Goal: Task Accomplishment & Management: Complete application form

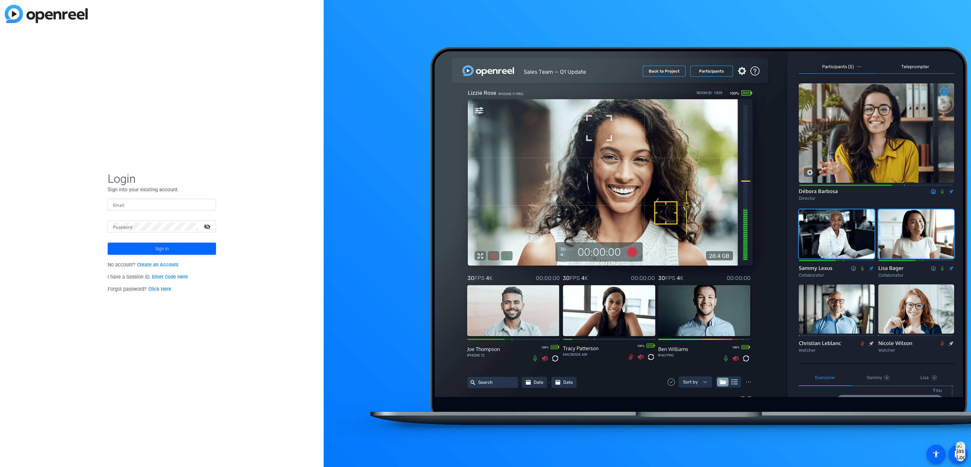
click at [172, 199] on div at bounding box center [161, 205] width 97 height 12
click at [169, 202] on input "Email" at bounding box center [161, 205] width 97 height 8
type input "[EMAIL_ADDRESS][DOMAIN_NAME]"
click at [152, 222] on div at bounding box center [155, 227] width 85 height 12
click at [108, 243] on button "Sign in" at bounding box center [162, 249] width 108 height 12
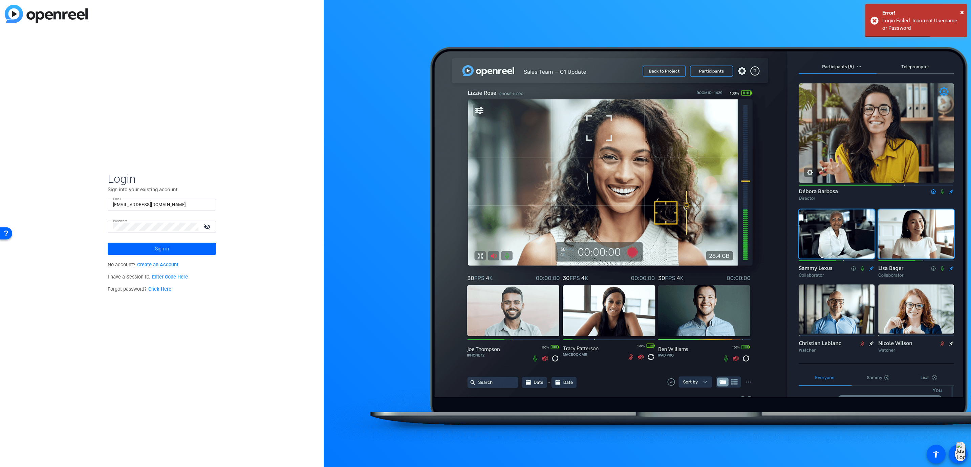
click at [204, 226] on mat-icon "visibility_off" at bounding box center [208, 227] width 16 height 10
click at [63, 218] on div "Login Sign into your existing account. Email [EMAIL_ADDRESS][DOMAIN_NAME] Passw…" at bounding box center [162, 233] width 324 height 467
click at [108, 243] on button "Sign in" at bounding box center [162, 249] width 108 height 12
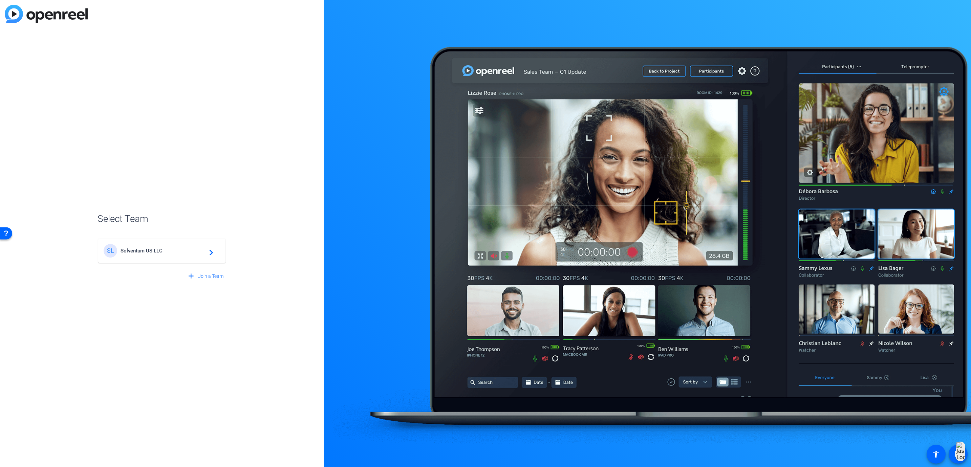
click at [130, 254] on div "SL Solventum US LLC navigate_next" at bounding box center [162, 251] width 116 height 14
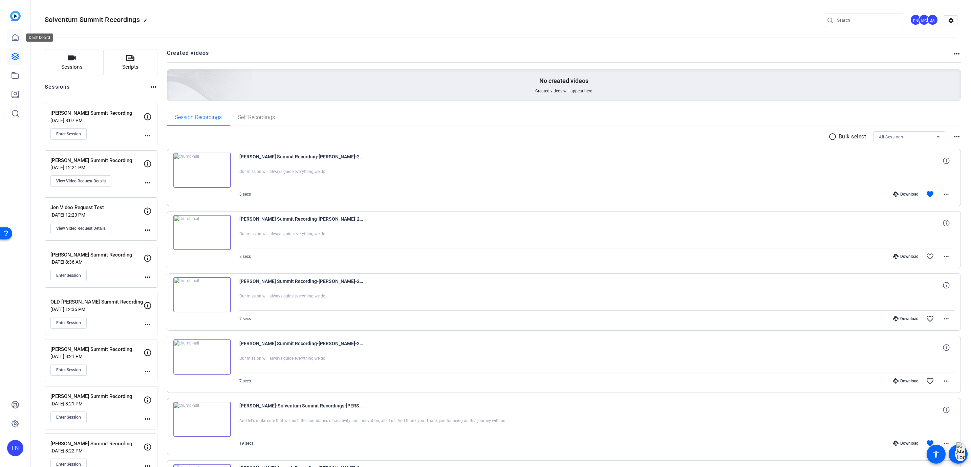
click at [20, 38] on link at bounding box center [15, 37] width 16 height 16
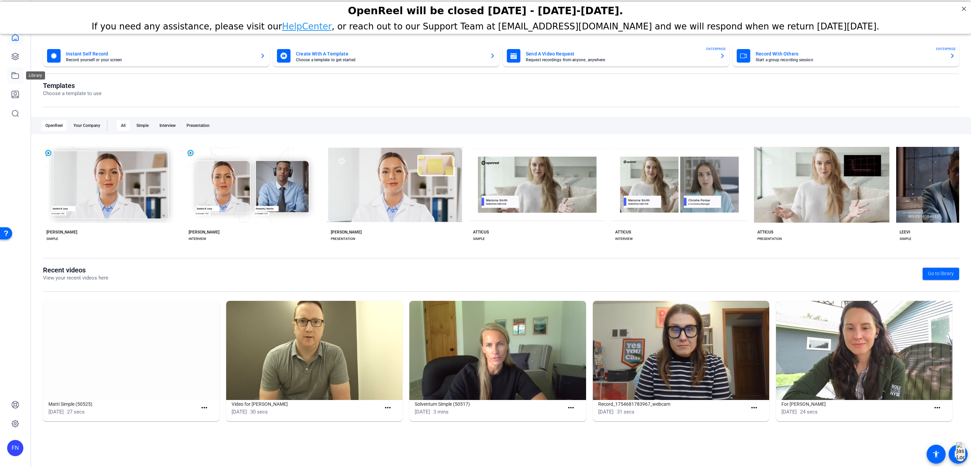
click at [18, 74] on icon at bounding box center [15, 75] width 8 height 8
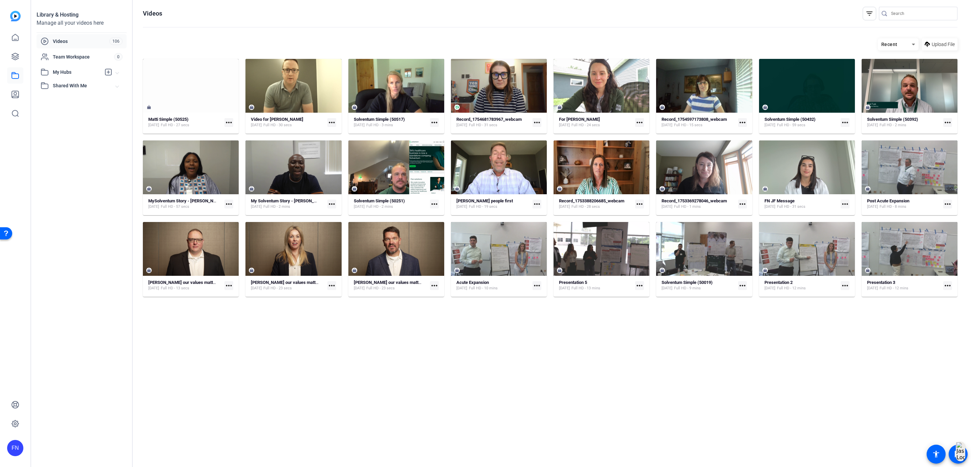
click at [332, 125] on mat-icon "more_horiz" at bounding box center [331, 122] width 9 height 9
click at [349, 156] on span "Manage Hubs" at bounding box center [348, 158] width 30 height 8
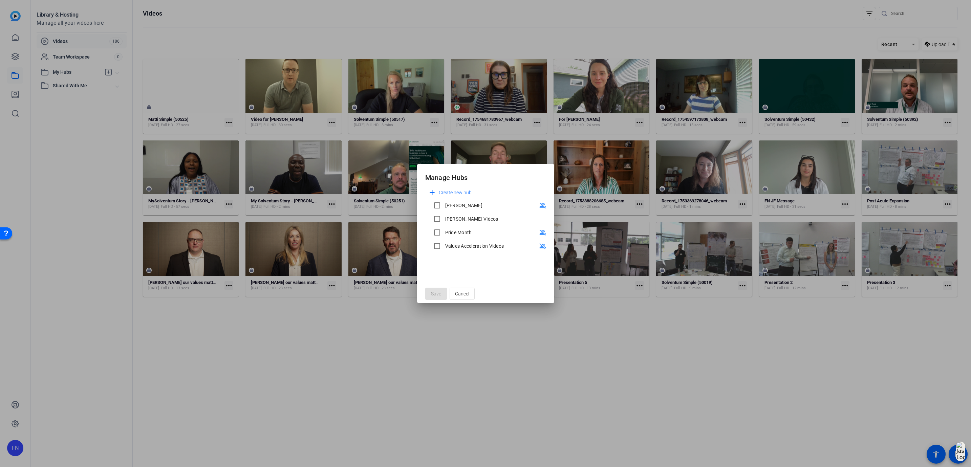
click at [449, 204] on div "[PERSON_NAME]" at bounding box center [463, 205] width 37 height 7
click at [444, 204] on input "[PERSON_NAME]" at bounding box center [437, 206] width 14 height 14
checkbox input "true"
click at [445, 220] on div at bounding box center [437, 219] width 16 height 16
checkbox input "true"
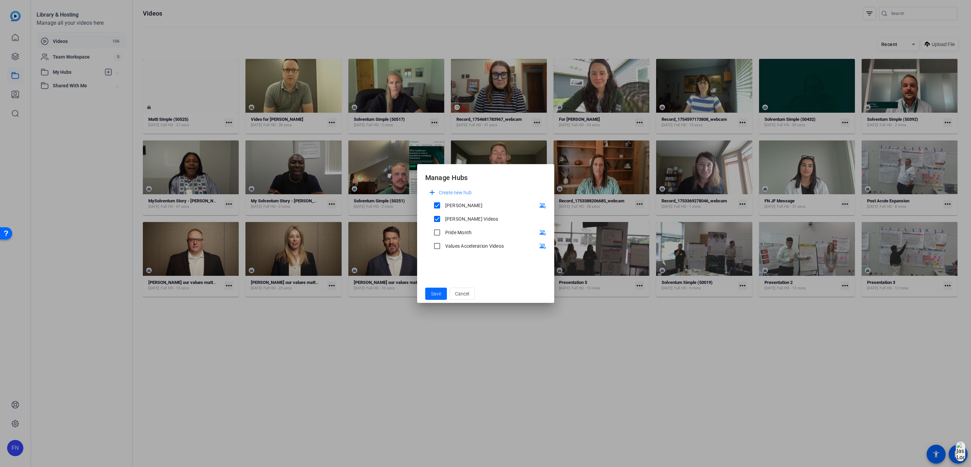
click at [437, 293] on span "Save" at bounding box center [436, 293] width 10 height 7
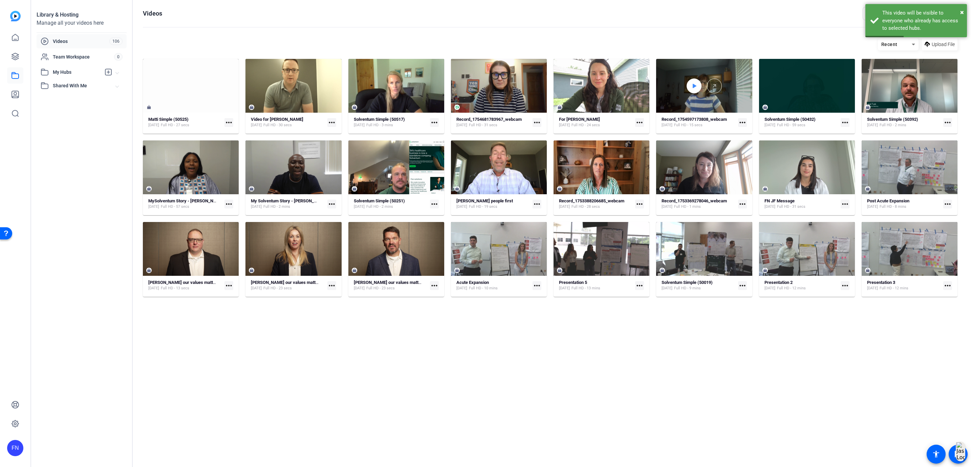
click at [689, 85] on div at bounding box center [693, 86] width 15 height 15
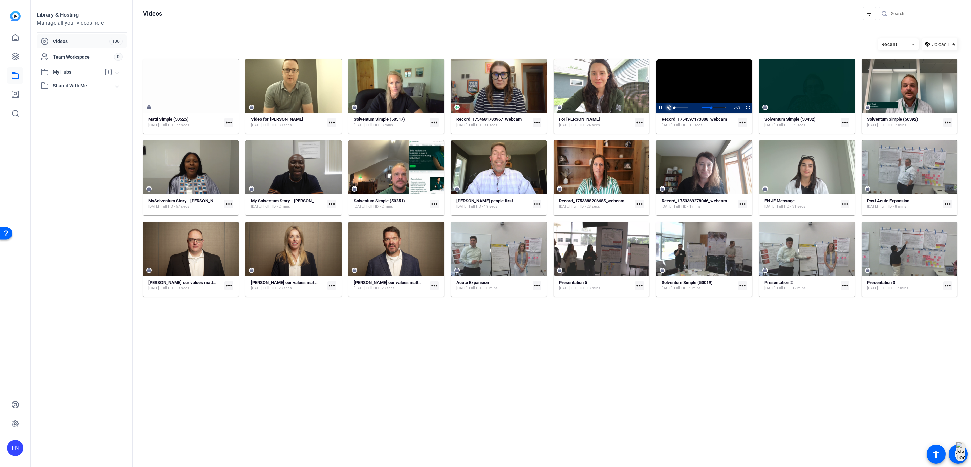
click at [670, 108] on span "Video Player" at bounding box center [668, 108] width 8 height 0
click at [744, 107] on span "Video Player" at bounding box center [744, 108] width 0 height 10
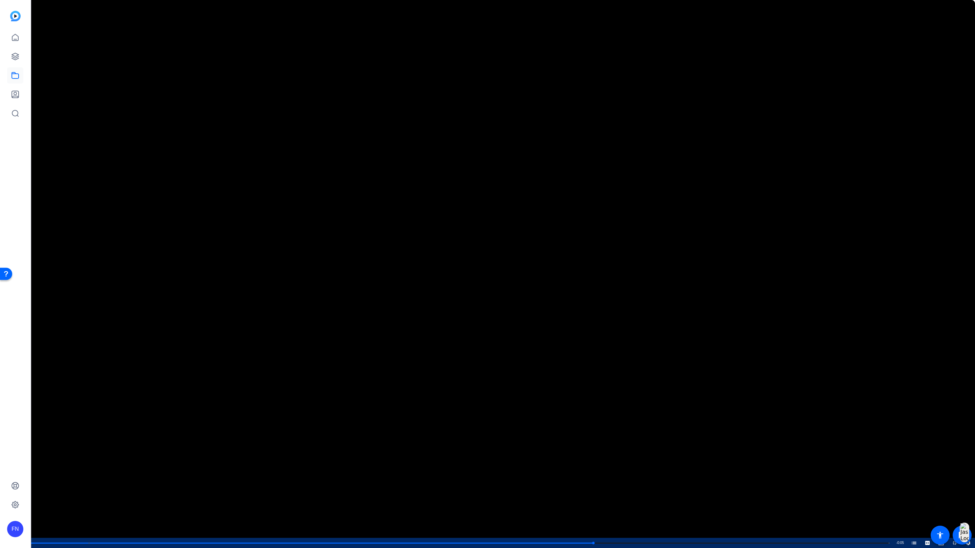
click at [454, 345] on video "Video Player" at bounding box center [487, 274] width 975 height 548
click at [927, 467] on span "Video Player" at bounding box center [928, 543] width 14 height 0
click at [921, 467] on span "English Captions" at bounding box center [927, 534] width 13 height 5
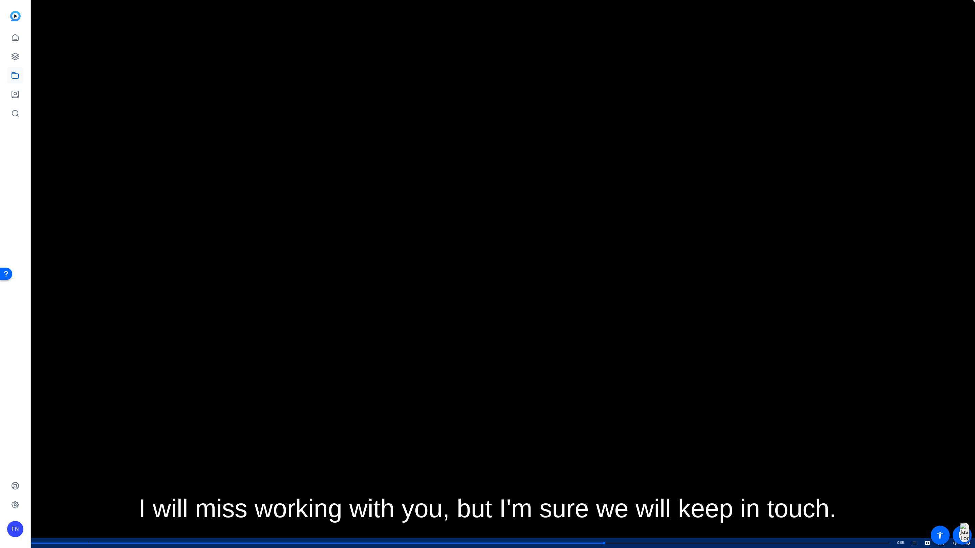
click at [485, 392] on video "Video Player" at bounding box center [487, 274] width 975 height 548
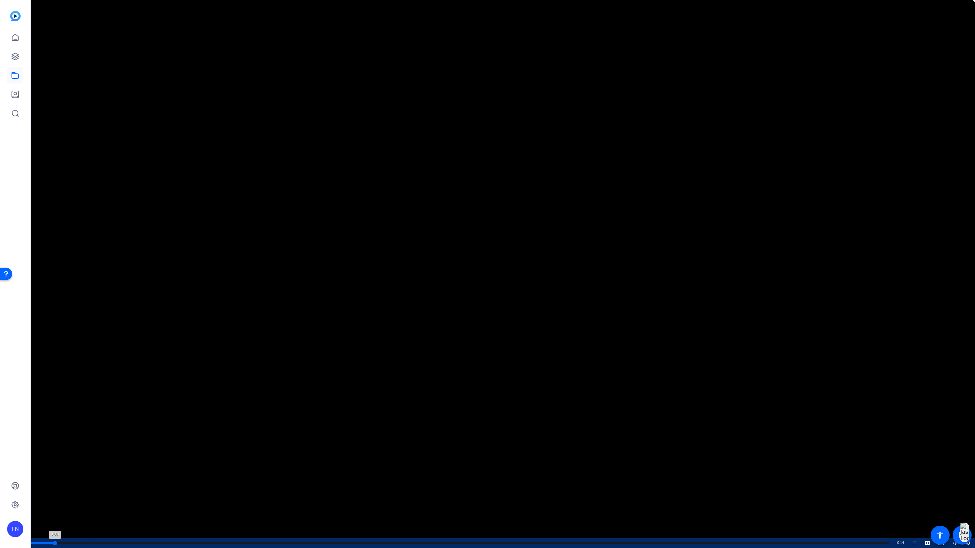
click at [55, 467] on div "Loaded : 100.00% 0:00 0:00 A message about [PERSON_NAME] (00:01)" at bounding box center [459, 543] width 865 height 10
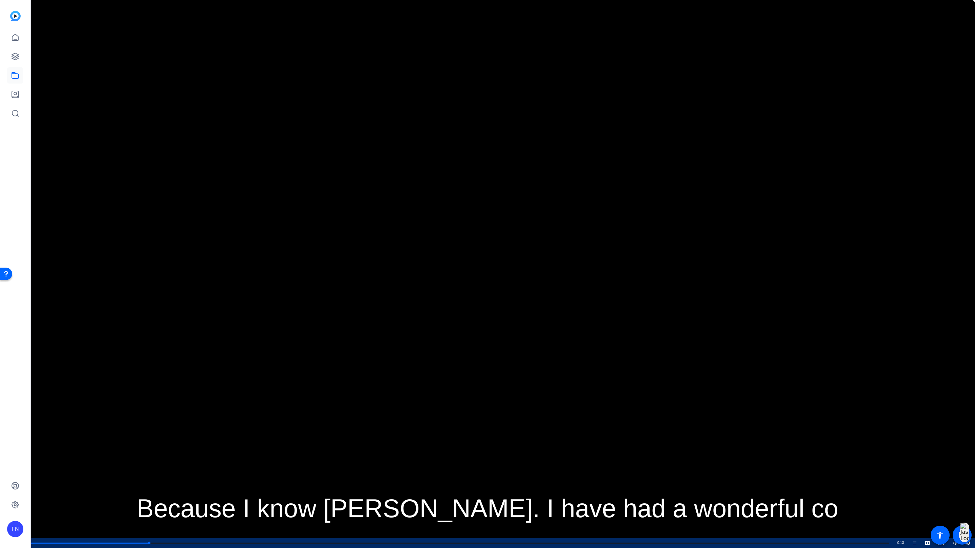
click at [312, 313] on video "Video Player" at bounding box center [487, 274] width 975 height 548
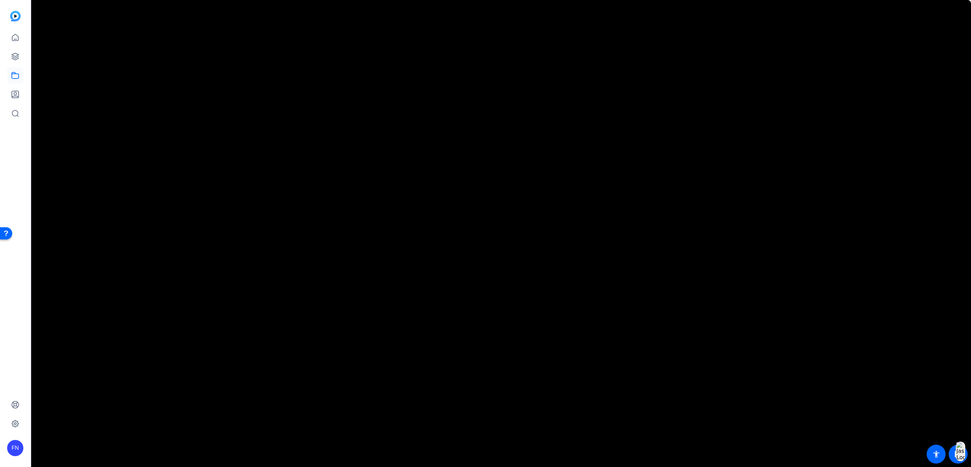
click at [738, 73] on mat-icon "more_horiz" at bounding box center [742, 68] width 9 height 9
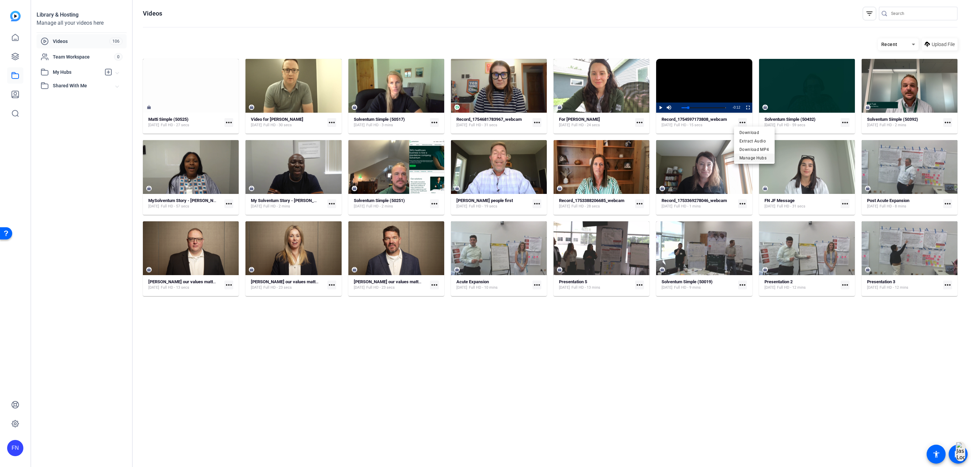
click at [741, 157] on span "Manage Hubs" at bounding box center [754, 158] width 30 height 8
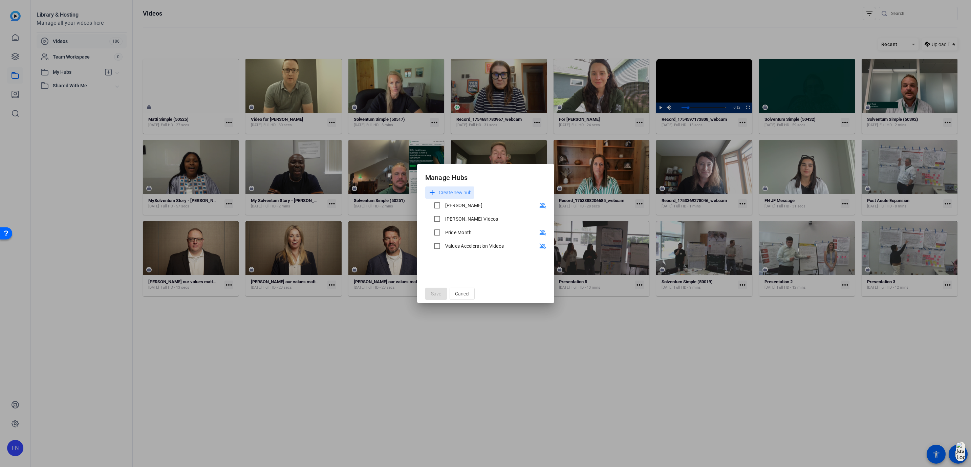
click at [447, 206] on div "[PERSON_NAME]" at bounding box center [463, 205] width 37 height 7
click at [444, 206] on input "[PERSON_NAME]" at bounding box center [437, 206] width 14 height 14
checkbox input "true"
click at [448, 216] on div "[PERSON_NAME] Videos" at bounding box center [471, 219] width 53 height 7
click at [444, 216] on input "[PERSON_NAME] Videos" at bounding box center [437, 219] width 14 height 14
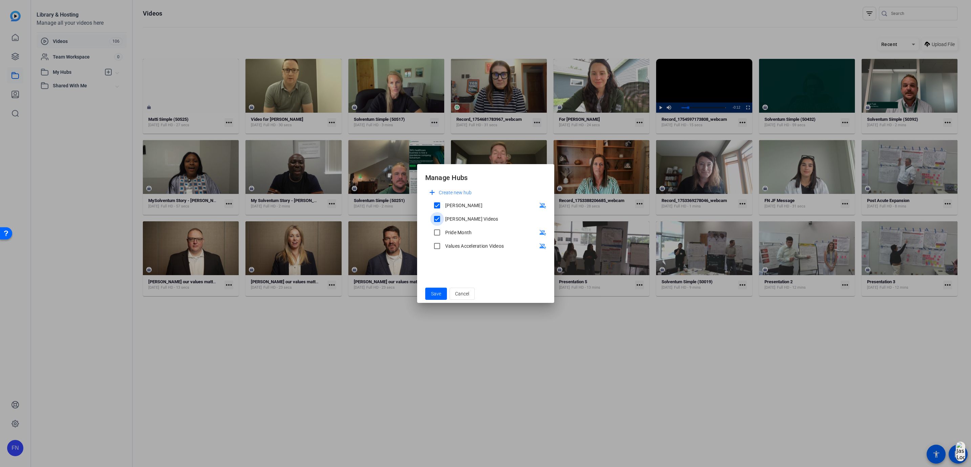
checkbox input "true"
click at [438, 294] on span "Save" at bounding box center [436, 293] width 10 height 7
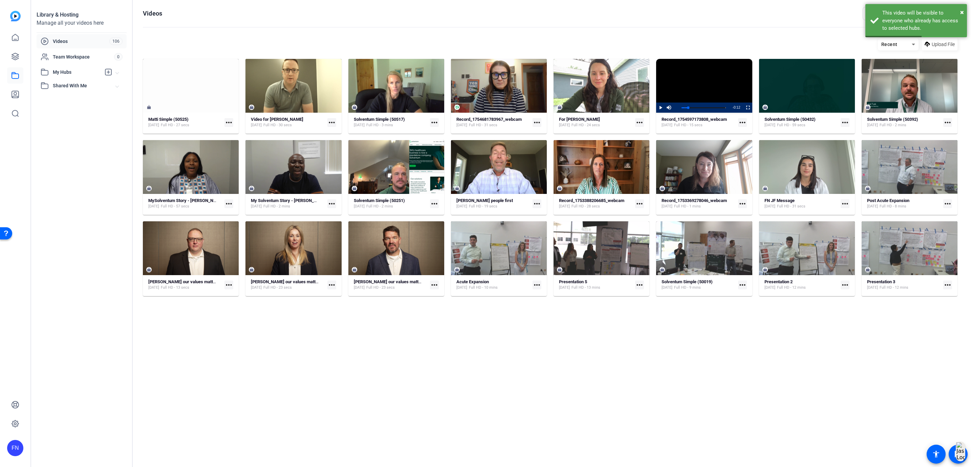
click at [636, 122] on mat-icon "more_horiz" at bounding box center [639, 122] width 9 height 9
click at [646, 159] on span "Manage Hubs" at bounding box center [652, 158] width 30 height 8
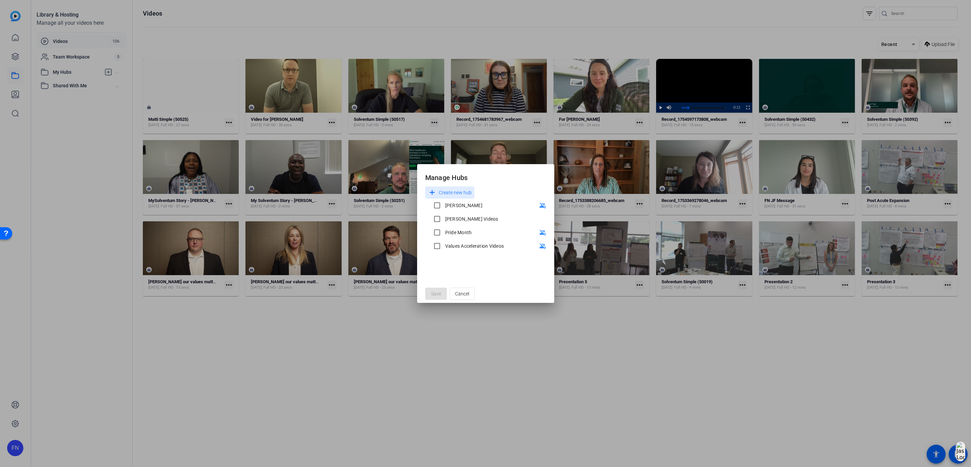
click at [459, 206] on div "[PERSON_NAME] group_off" at bounding box center [485, 206] width 121 height 14
click at [451, 206] on div "[PERSON_NAME]" at bounding box center [463, 205] width 37 height 7
click at [444, 206] on input "[PERSON_NAME]" at bounding box center [437, 206] width 14 height 14
checkbox input "true"
click at [450, 216] on div "[PERSON_NAME] Videos" at bounding box center [471, 219] width 53 height 7
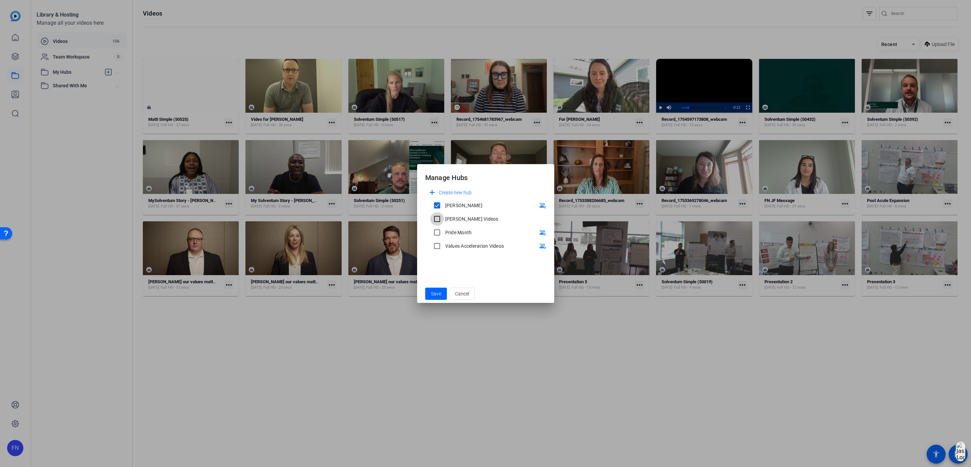
click at [444, 216] on input "[PERSON_NAME] Videos" at bounding box center [437, 219] width 14 height 14
checkbox input "true"
click at [433, 289] on span at bounding box center [436, 294] width 22 height 16
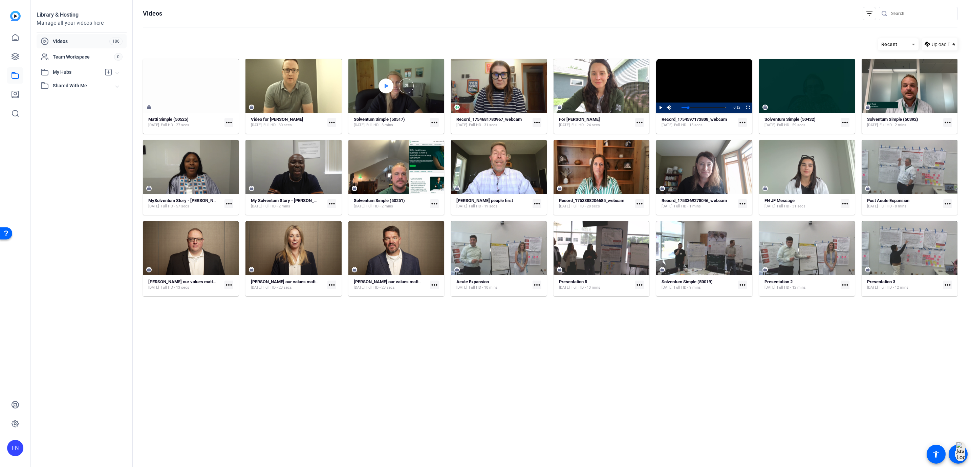
click at [380, 86] on div at bounding box center [385, 86] width 15 height 15
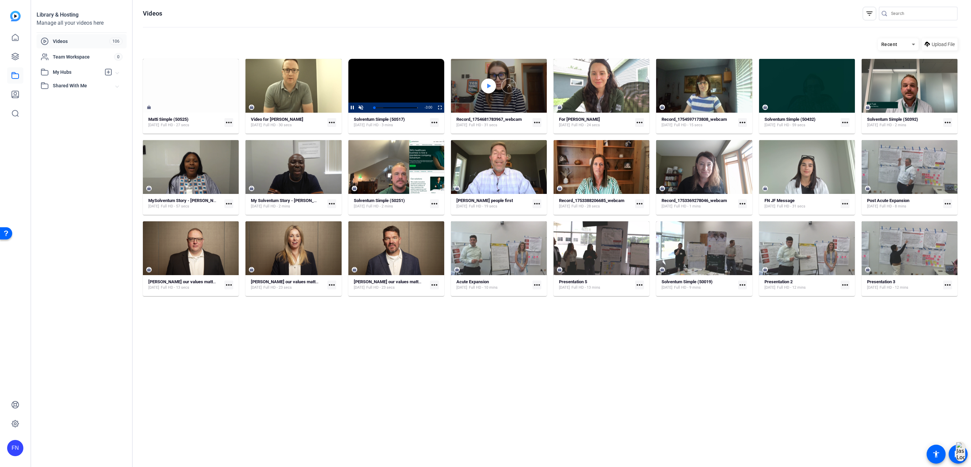
click at [487, 88] on icon at bounding box center [488, 86] width 5 height 8
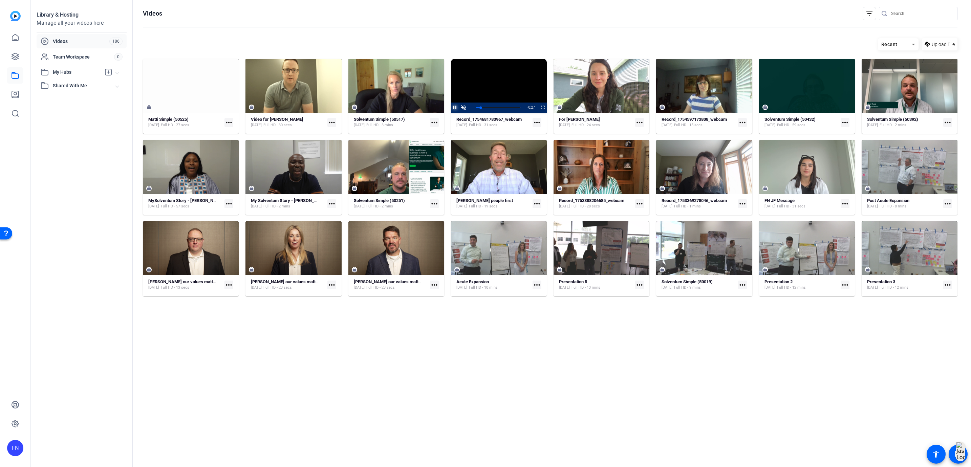
click at [451, 105] on span "Video Player" at bounding box center [451, 108] width 0 height 10
click at [536, 122] on mat-icon "more_horiz" at bounding box center [536, 122] width 9 height 9
click at [551, 160] on span "Manage Hubs" at bounding box center [553, 158] width 30 height 8
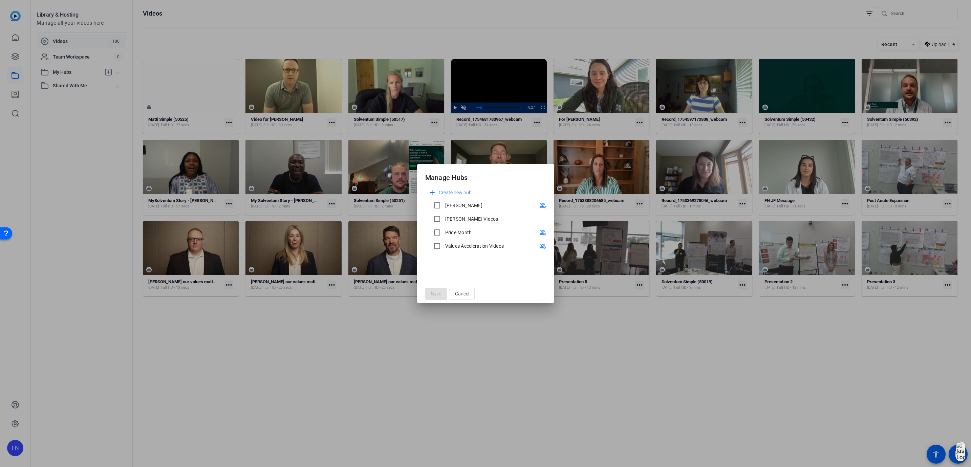
click at [459, 204] on div "[PERSON_NAME] group_off" at bounding box center [485, 206] width 121 height 14
click at [452, 208] on div "[PERSON_NAME]" at bounding box center [463, 205] width 37 height 7
click at [444, 208] on input "[PERSON_NAME]" at bounding box center [437, 206] width 14 height 14
checkbox input "true"
click at [449, 219] on div "[PERSON_NAME] Videos" at bounding box center [471, 219] width 53 height 7
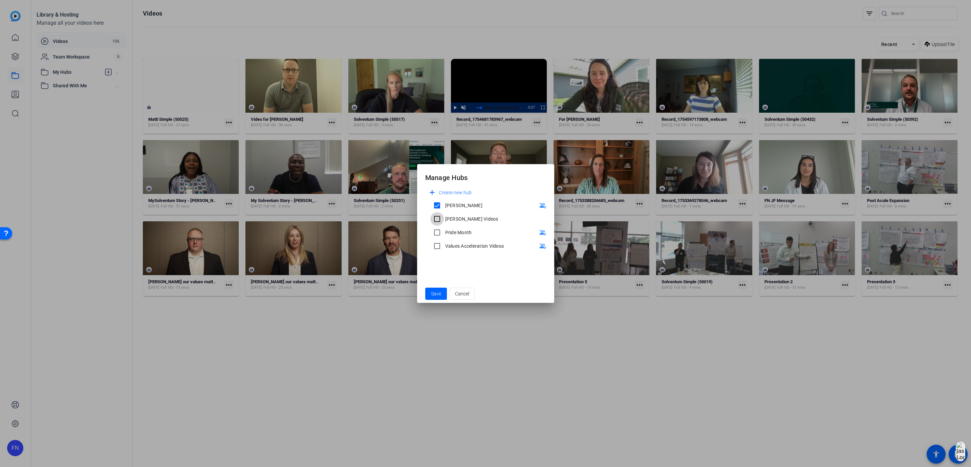
click at [444, 219] on input "[PERSON_NAME] Videos" at bounding box center [437, 219] width 14 height 14
checkbox input "true"
click at [437, 286] on span at bounding box center [436, 294] width 22 height 16
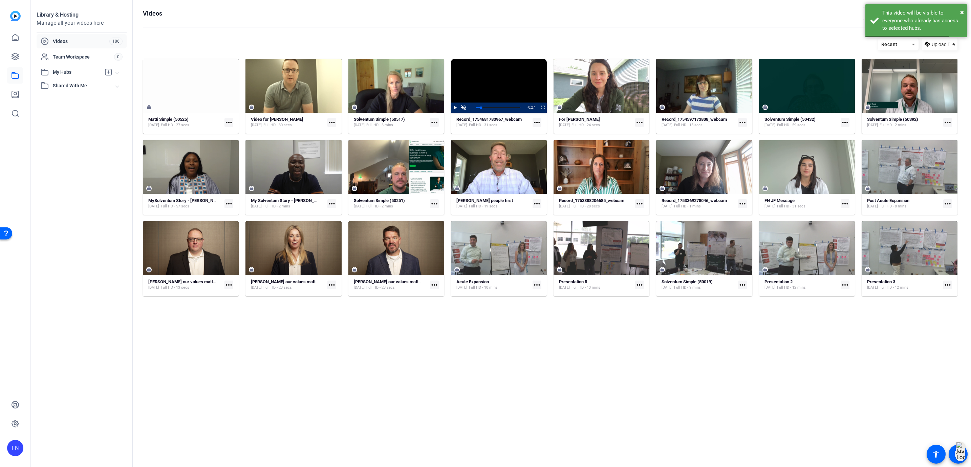
click at [100, 84] on span "Shared With Me" at bounding box center [84, 85] width 63 height 7
click at [96, 72] on span "My Hubs" at bounding box center [77, 72] width 48 height 7
click at [91, 153] on link "[PERSON_NAME] 6" at bounding box center [84, 154] width 86 height 14
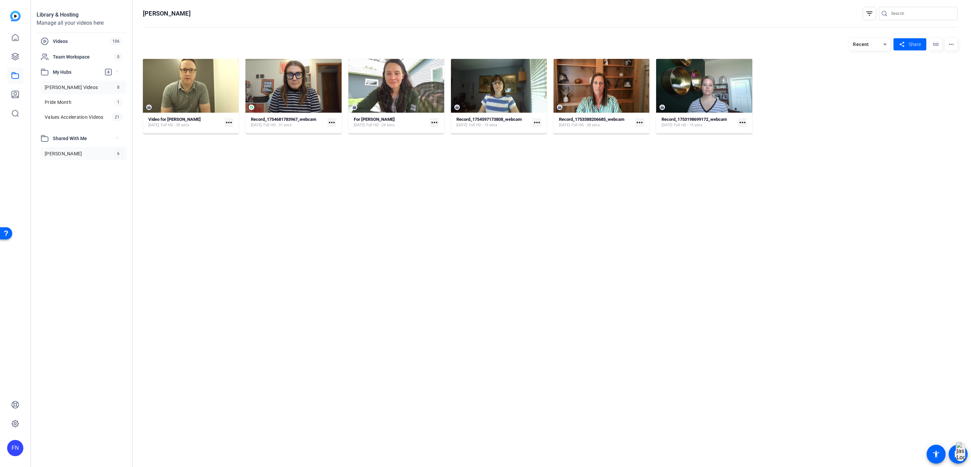
click at [93, 83] on link "[PERSON_NAME] Videos 8" at bounding box center [84, 88] width 86 height 14
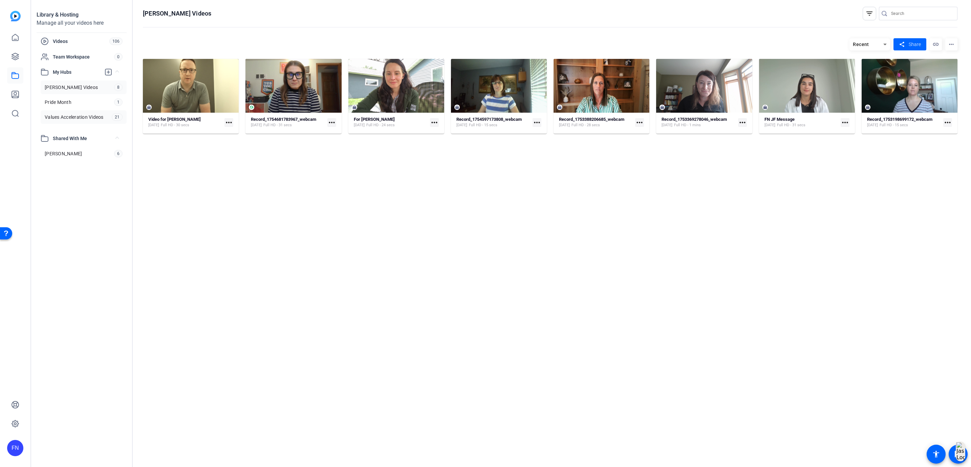
click at [97, 119] on span "Values Acceleration Videos" at bounding box center [74, 117] width 59 height 7
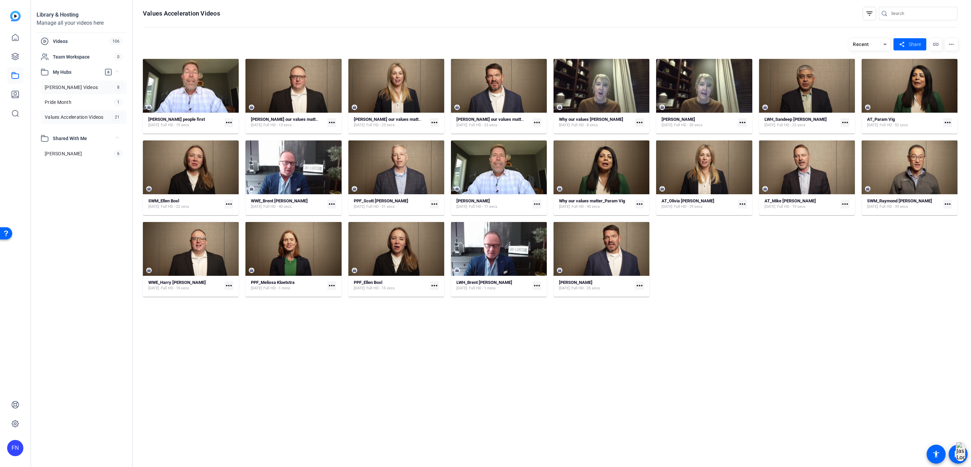
click at [103, 85] on link "[PERSON_NAME] Videos 8" at bounding box center [84, 88] width 86 height 14
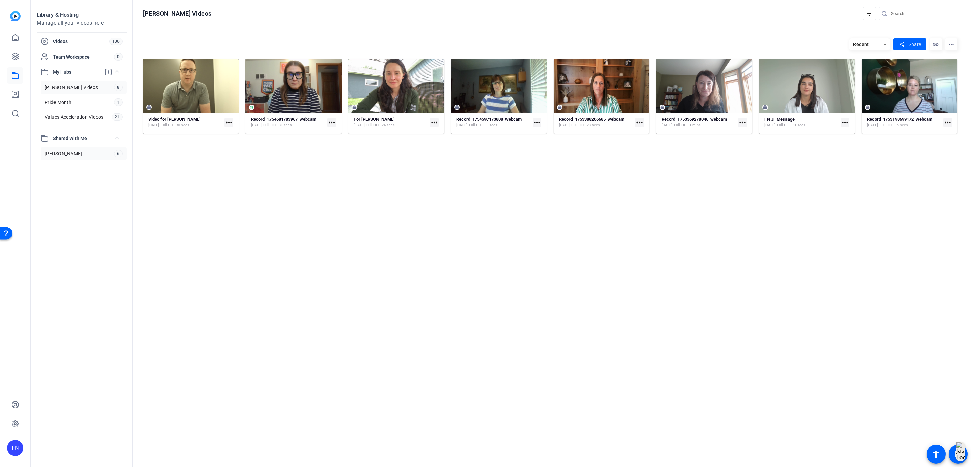
click at [87, 160] on link "[PERSON_NAME] 6" at bounding box center [84, 154] width 86 height 14
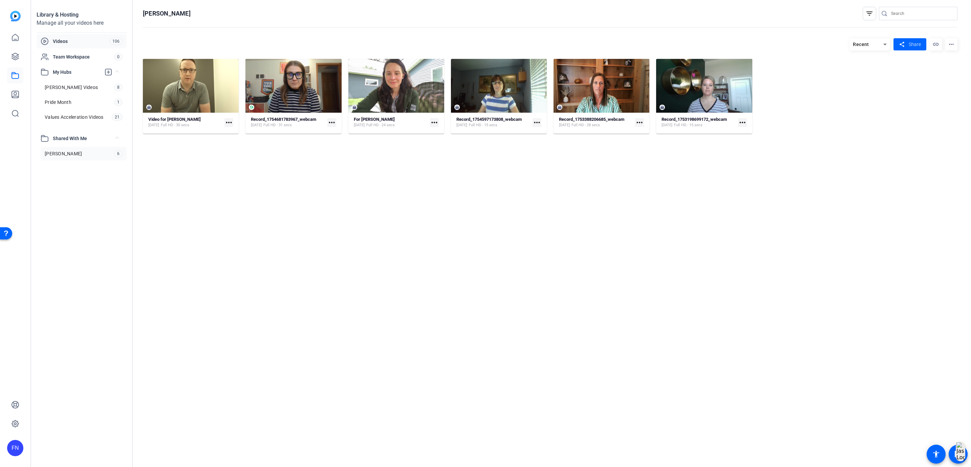
click at [93, 41] on span "Videos" at bounding box center [81, 41] width 57 height 7
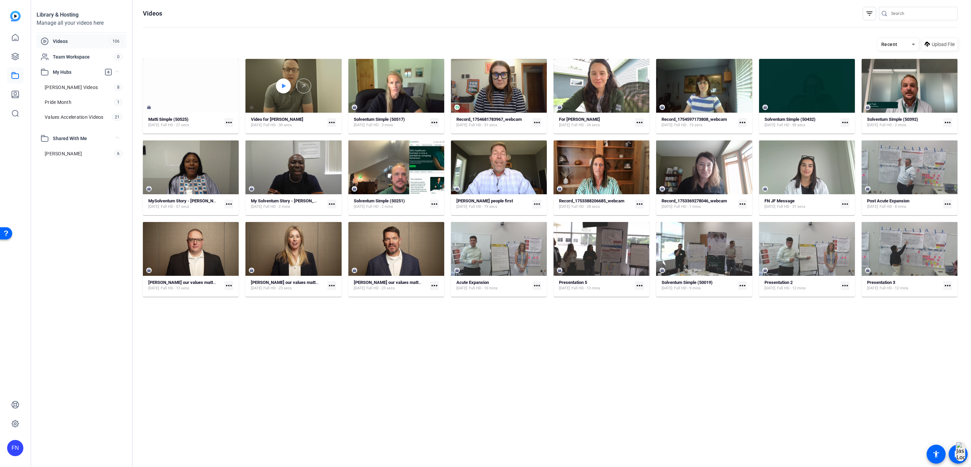
click at [287, 87] on div at bounding box center [283, 86] width 15 height 15
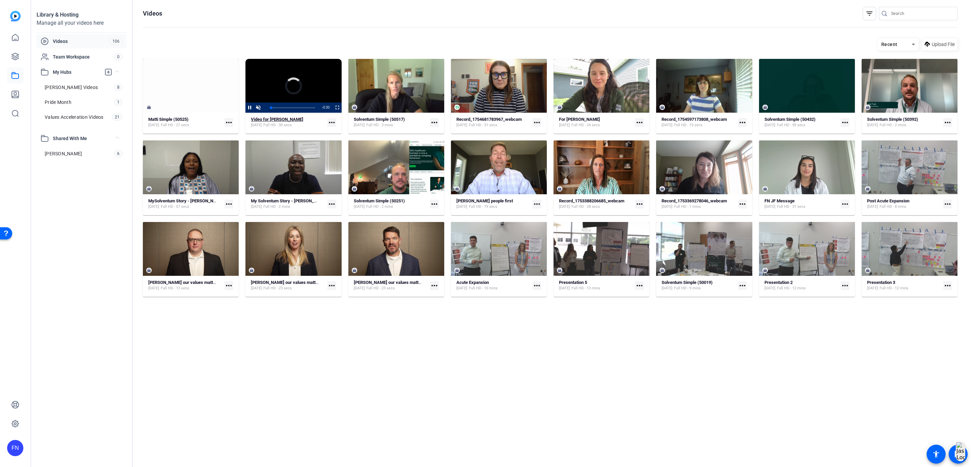
click at [290, 122] on strong "Video for [PERSON_NAME]" at bounding box center [277, 119] width 52 height 5
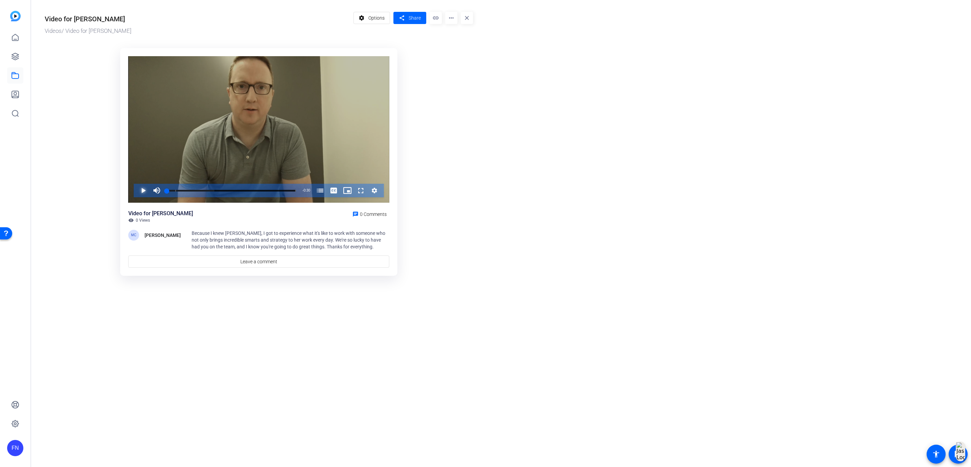
click at [136, 192] on span "Video Player" at bounding box center [136, 191] width 0 height 14
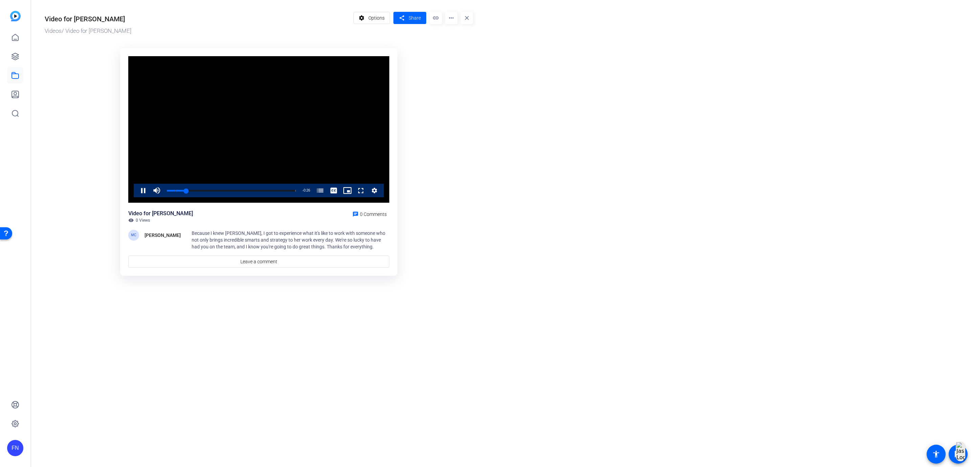
click at [292, 172] on video "Video Player" at bounding box center [258, 129] width 261 height 147
click at [136, 188] on span "Video Player" at bounding box center [136, 191] width 0 height 14
click at [10, 405] on link at bounding box center [15, 405] width 16 height 16
click at [7, 36] on link at bounding box center [15, 37] width 16 height 16
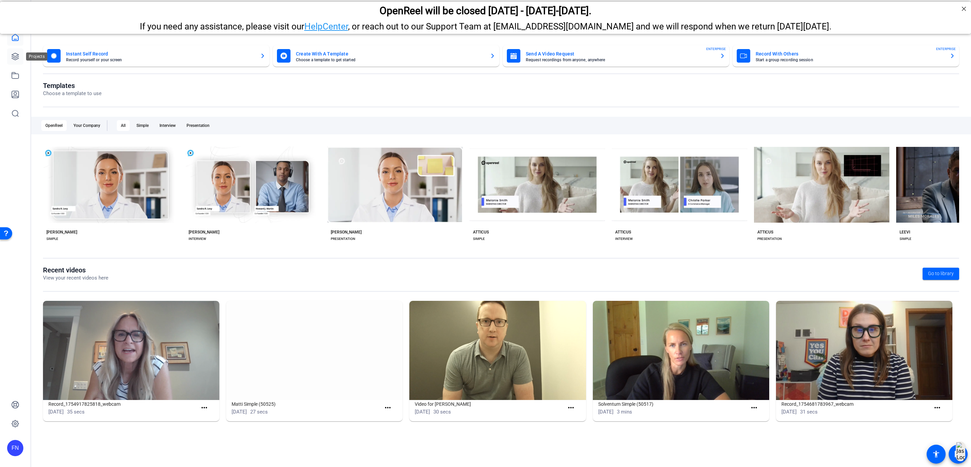
click at [20, 59] on link at bounding box center [15, 56] width 16 height 16
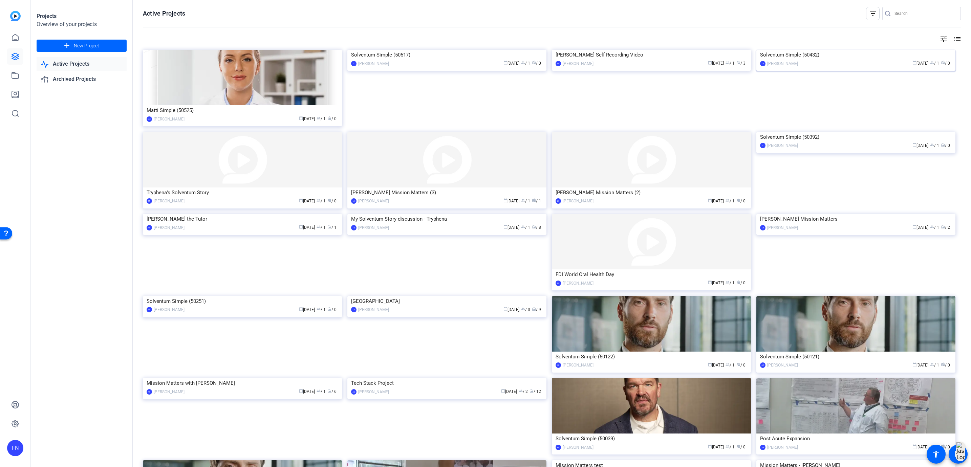
click at [865, 50] on img at bounding box center [855, 50] width 199 height 0
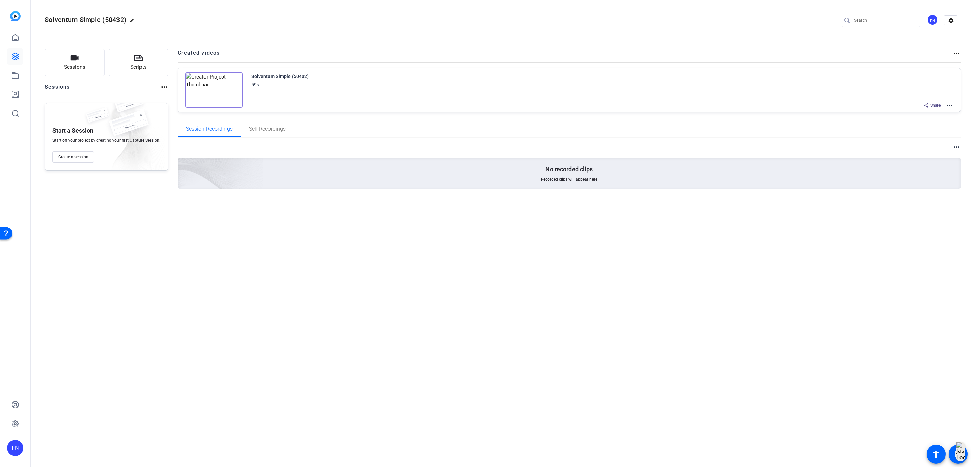
click at [214, 87] on img at bounding box center [214, 89] width 58 height 35
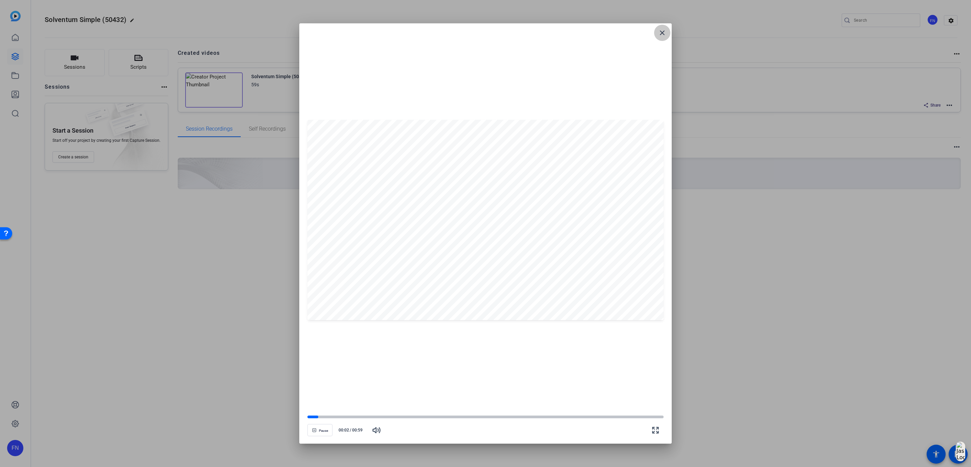
click at [663, 33] on mat-icon "close" at bounding box center [662, 33] width 8 height 8
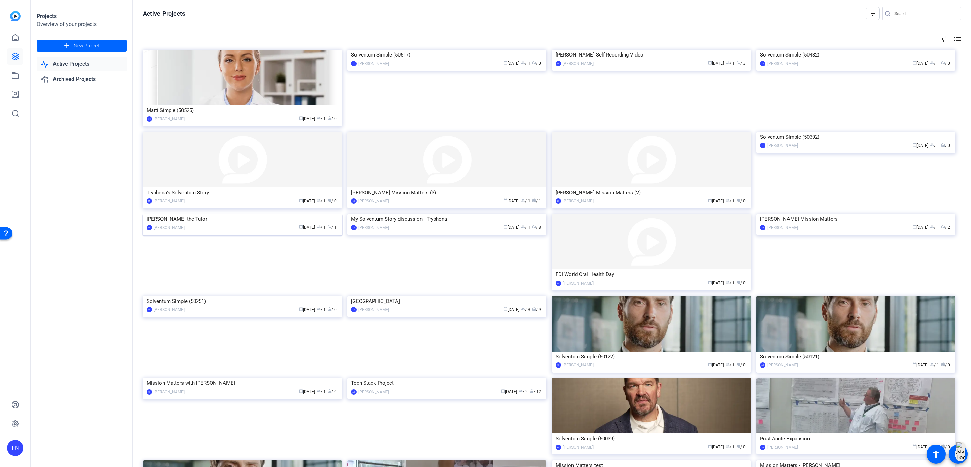
click at [238, 214] on img at bounding box center [242, 214] width 199 height 0
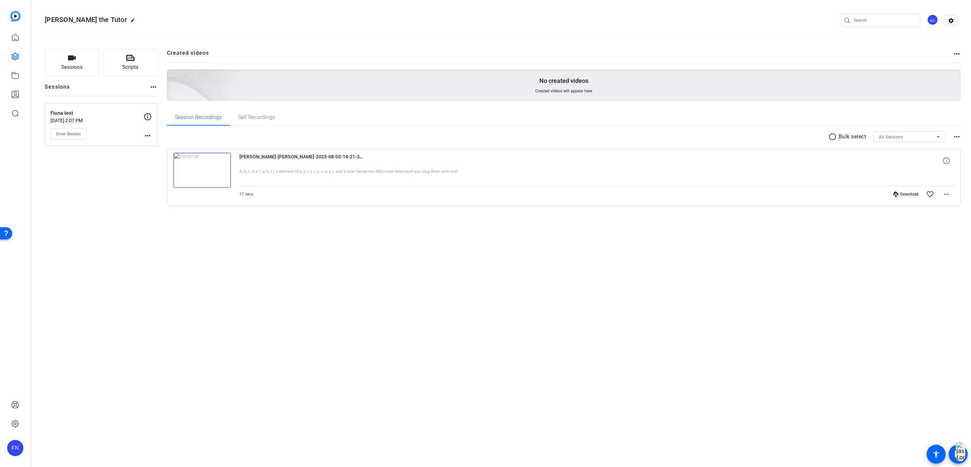
click at [193, 166] on img at bounding box center [202, 170] width 58 height 35
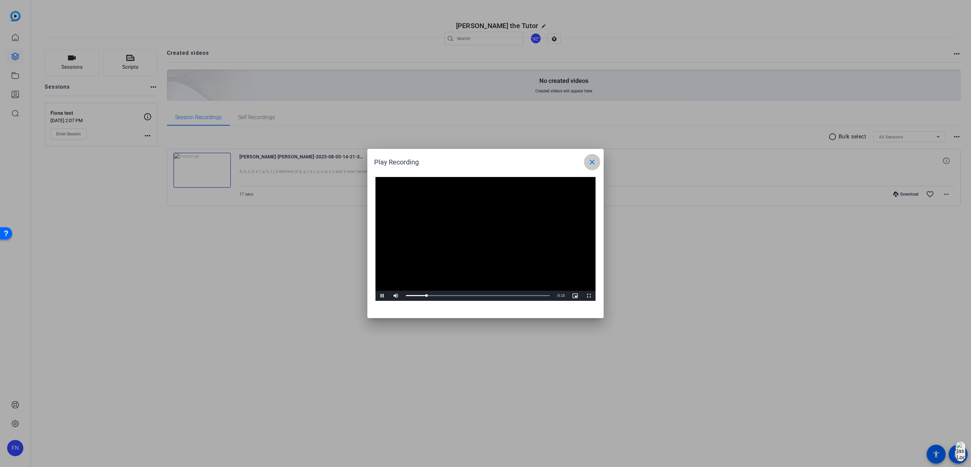
click at [588, 163] on mat-icon "close" at bounding box center [592, 162] width 8 height 8
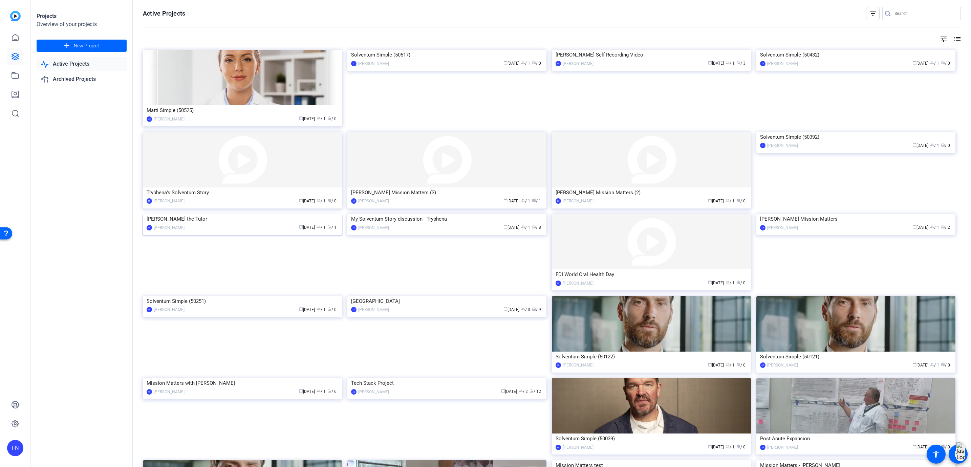
click at [230, 214] on img at bounding box center [242, 214] width 199 height 0
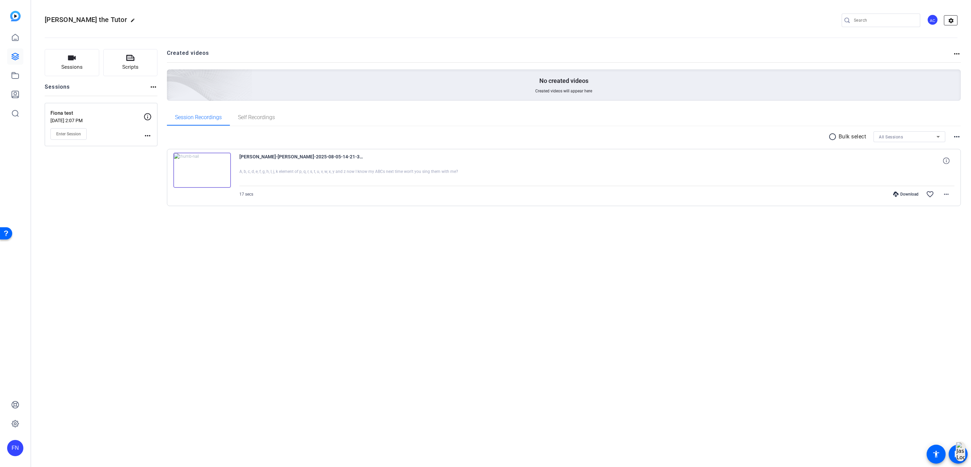
click at [953, 20] on mat-icon "settings" at bounding box center [951, 21] width 14 height 10
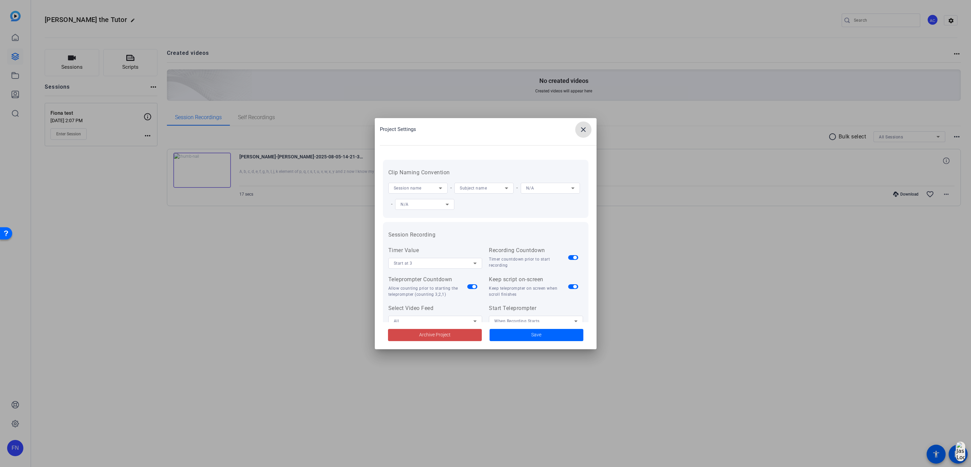
click at [469, 334] on span at bounding box center [435, 335] width 94 height 16
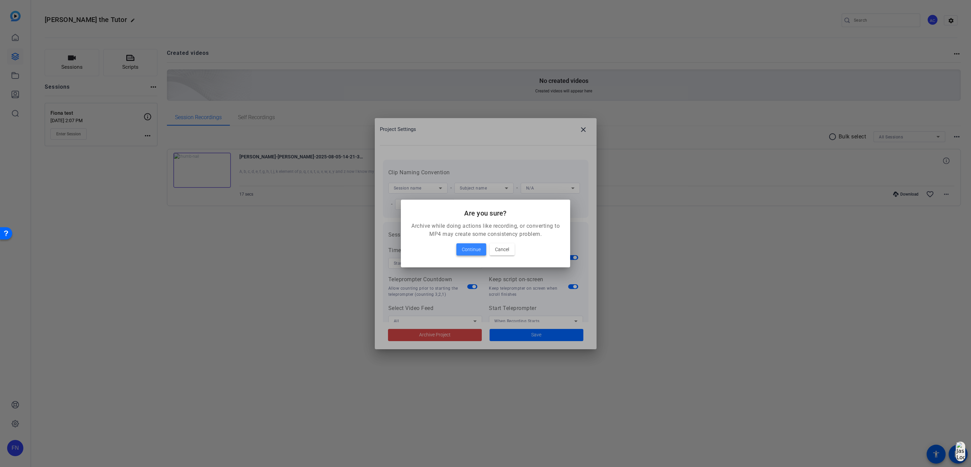
click at [470, 248] on span "Continue" at bounding box center [471, 249] width 19 height 8
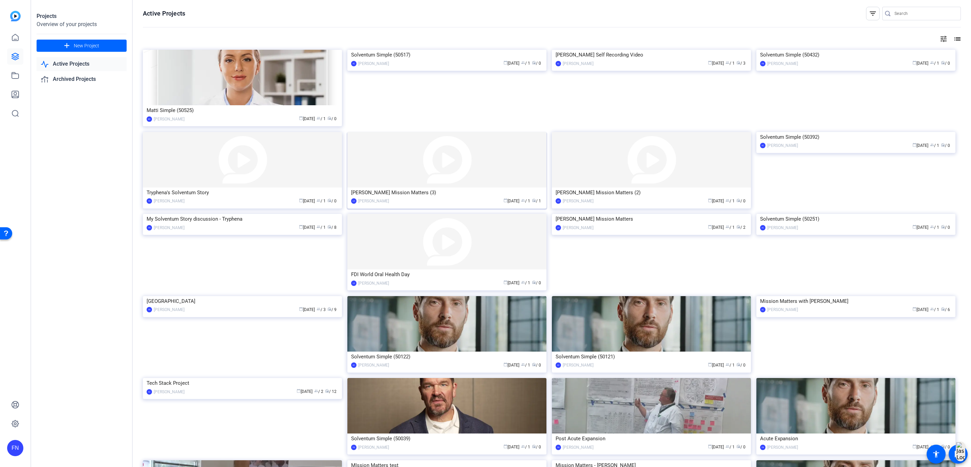
drag, startPoint x: 97, startPoint y: 42, endPoint x: 516, endPoint y: 171, distance: 438.1
click at [516, 171] on div "Projects Overview of your projects add New Project Active Projects Archived Pro…" at bounding box center [501, 233] width 940 height 467
click at [387, 191] on div "[PERSON_NAME] Mission Matters (3)" at bounding box center [447, 193] width 192 height 10
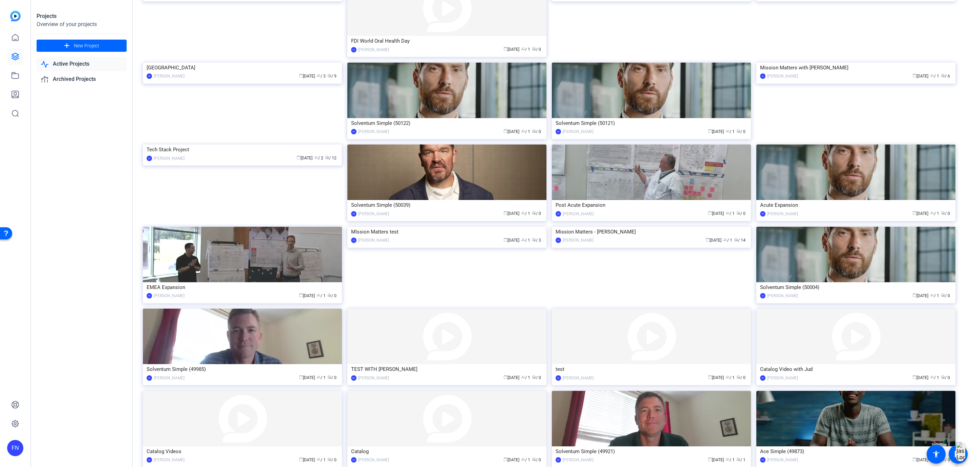
scroll to position [82, 0]
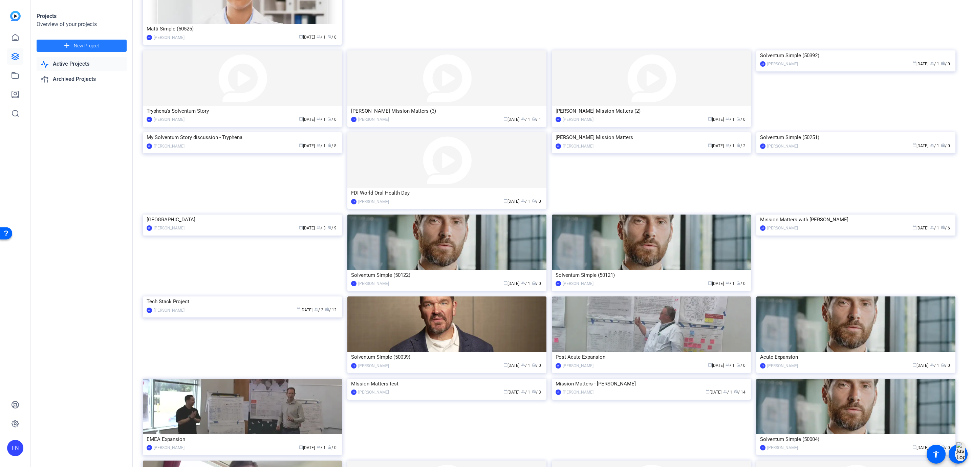
click at [103, 46] on span at bounding box center [82, 46] width 90 height 16
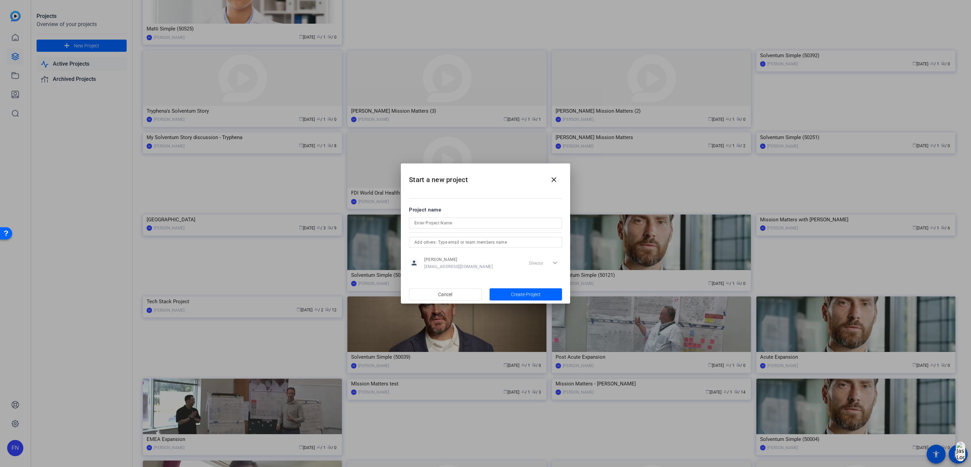
click at [452, 217] on form "Project name person [PERSON_NAME] [EMAIL_ADDRESS][DOMAIN_NAME] Director expand_…" at bounding box center [485, 238] width 153 height 65
click at [452, 219] on input at bounding box center [485, 223] width 142 height 8
type input "Mission Matters: [PERSON_NAME]"
click at [546, 292] on span "button" at bounding box center [525, 294] width 73 height 16
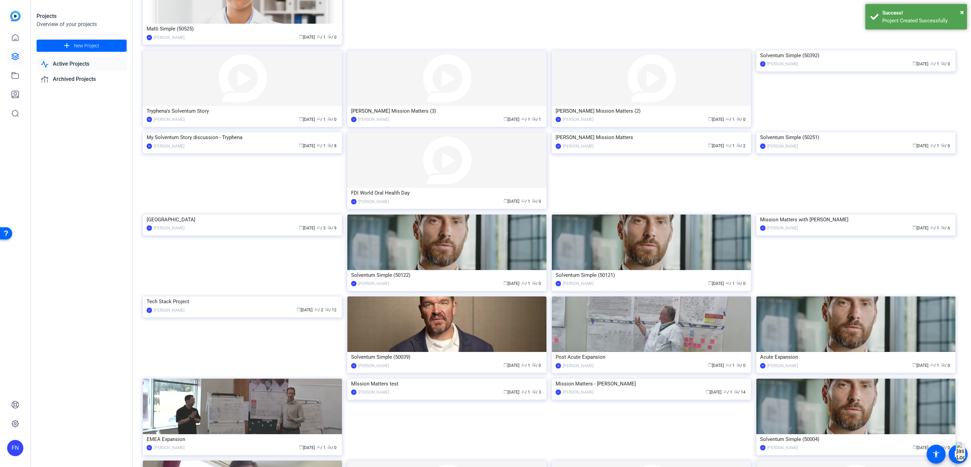
scroll to position [0, 0]
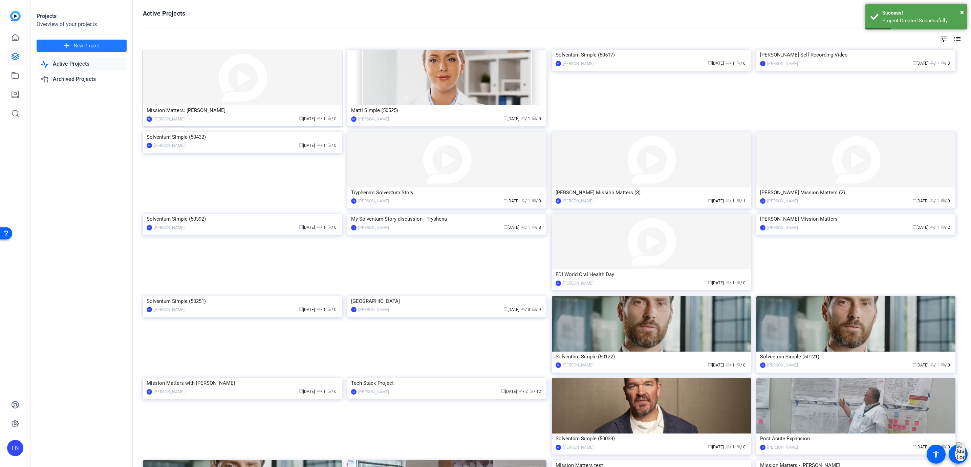
click at [201, 100] on img at bounding box center [242, 78] width 199 height 56
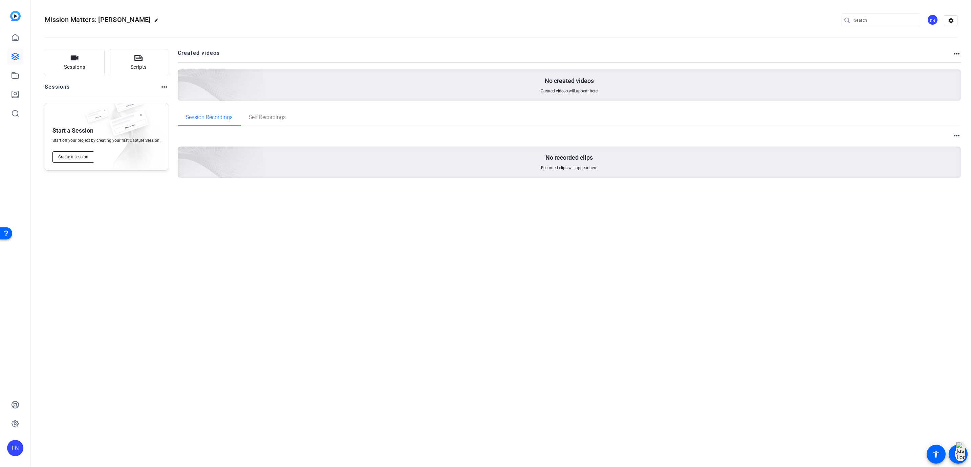
click at [88, 154] on span "Create a session" at bounding box center [73, 156] width 30 height 5
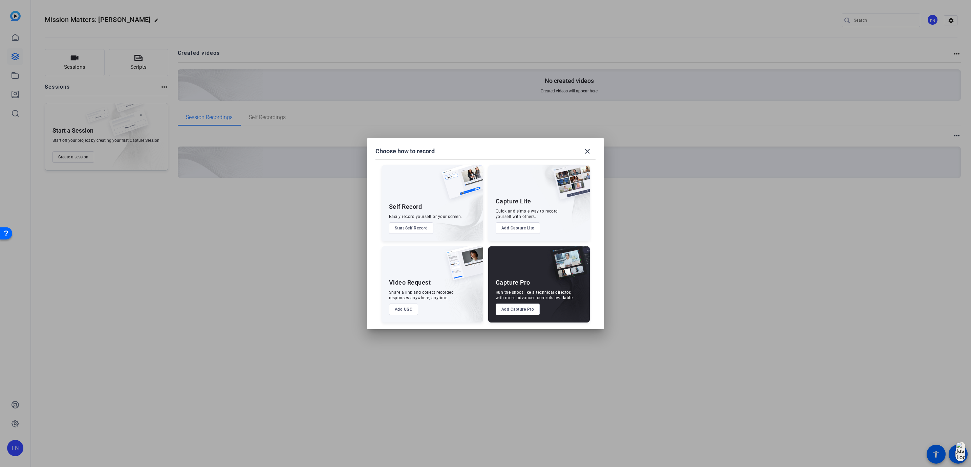
click at [529, 308] on button "Add Capture Pro" at bounding box center [517, 310] width 44 height 12
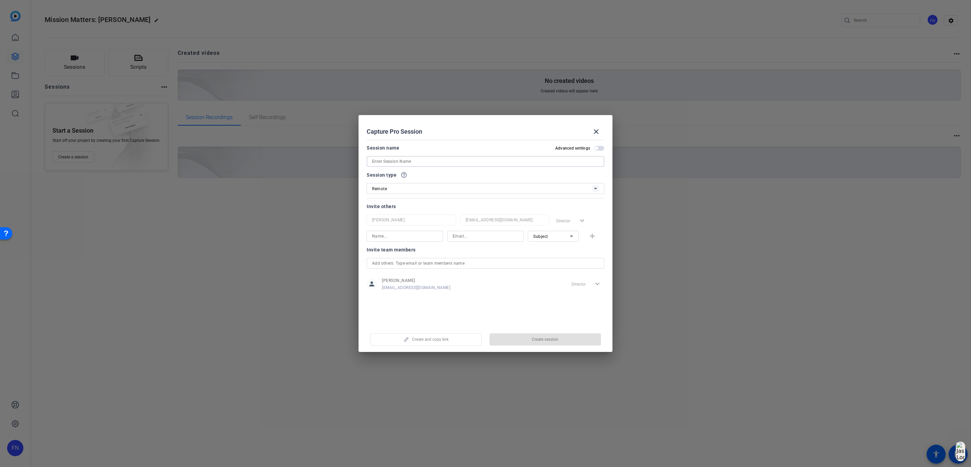
click at [421, 162] on input at bounding box center [485, 161] width 227 height 8
type input "Mission Matters: [PERSON_NAME]"
click at [412, 239] on input at bounding box center [405, 236] width 66 height 8
click at [416, 231] on div at bounding box center [405, 236] width 66 height 11
type input "[PERSON_NAME]"
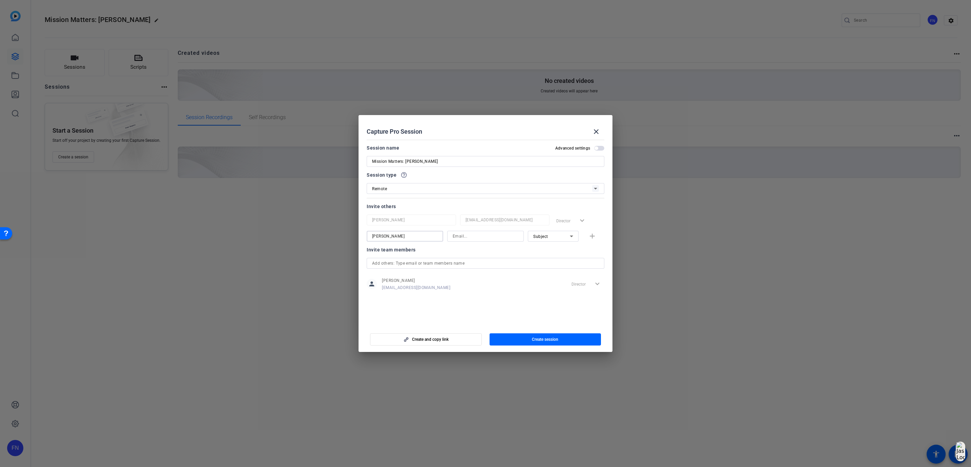
click at [462, 238] on input at bounding box center [486, 236] width 66 height 8
paste input "[PERSON_NAME][DOMAIN_NAME][EMAIL_ADDRESS][DOMAIN_NAME]"
type input "[PERSON_NAME][DOMAIN_NAME][EMAIL_ADDRESS][DOMAIN_NAME]"
click at [547, 237] on span "Subject" at bounding box center [540, 236] width 15 height 5
click at [548, 249] on span "Collaborator" at bounding box center [545, 250] width 25 height 8
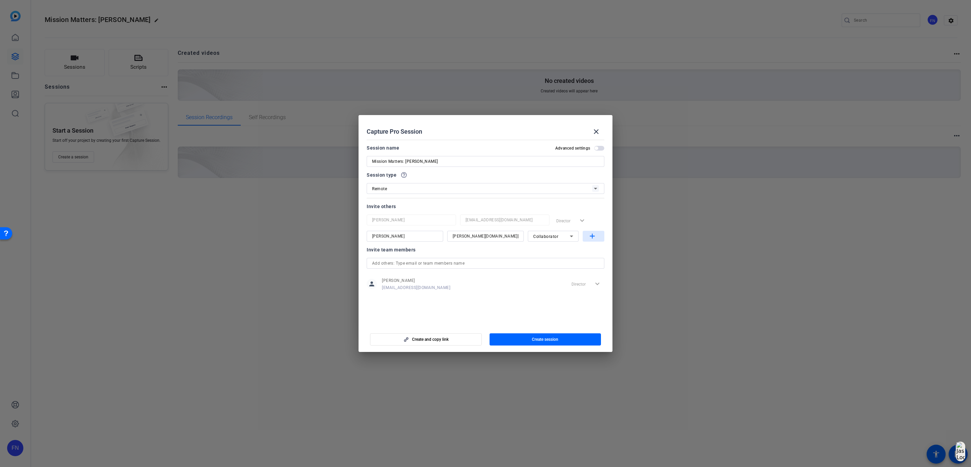
click at [591, 238] on mat-icon "add" at bounding box center [592, 236] width 8 height 8
click at [527, 340] on span "button" at bounding box center [545, 339] width 112 height 16
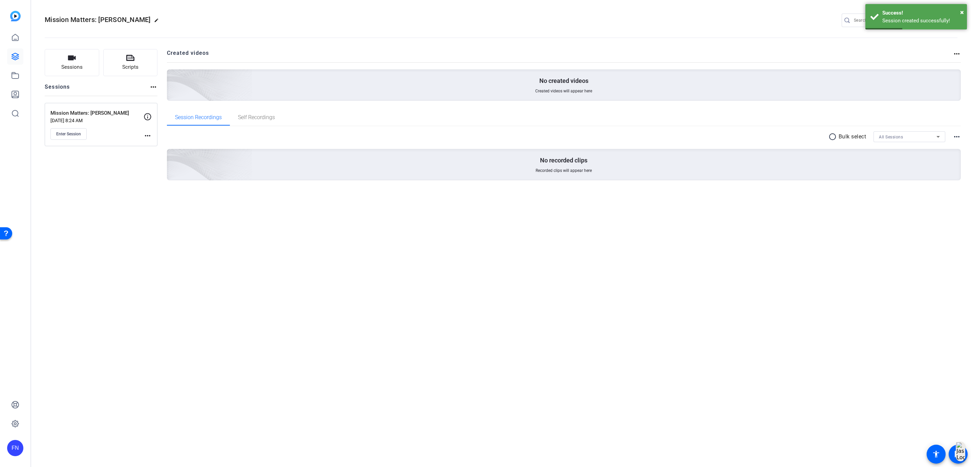
click at [151, 138] on mat-icon "more_horiz" at bounding box center [148, 136] width 8 height 8
click at [168, 146] on span "Edit Session" at bounding box center [164, 146] width 31 height 8
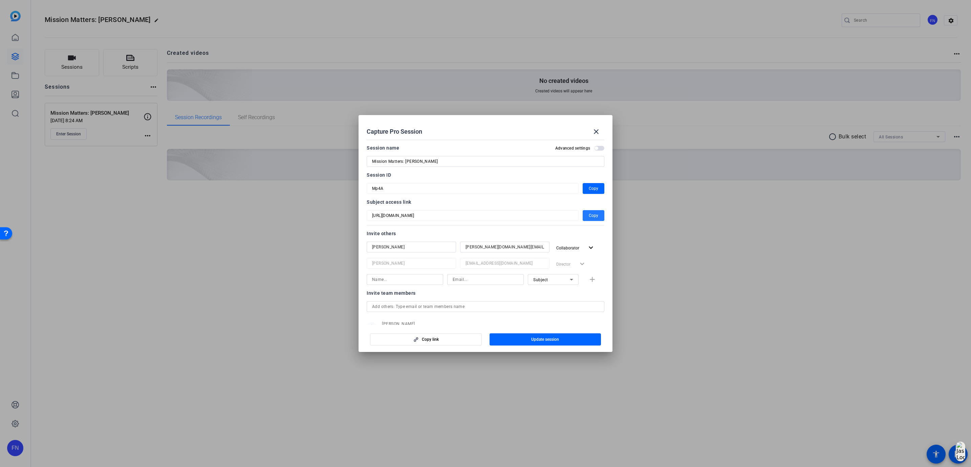
click at [590, 214] on span "Copy" at bounding box center [593, 216] width 9 height 8
click at [595, 129] on mat-icon "close" at bounding box center [596, 132] width 8 height 8
